Goal: Share content

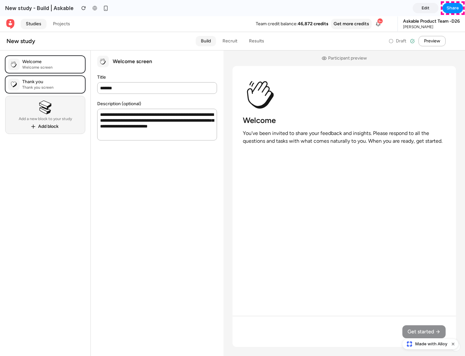
click at [453, 8] on span "Share" at bounding box center [453, 8] width 12 height 6
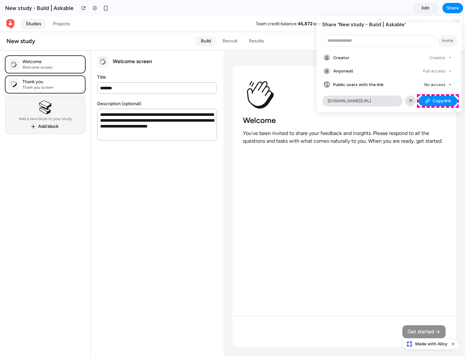
click at [438, 101] on span "Copy link" at bounding box center [442, 101] width 18 height 6
click at [432, 344] on div "Share ' New study - Build | Askable ' Invite Creator Creator Anyone at Full acc…" at bounding box center [232, 178] width 465 height 356
